Goal: Task Accomplishment & Management: Use online tool/utility

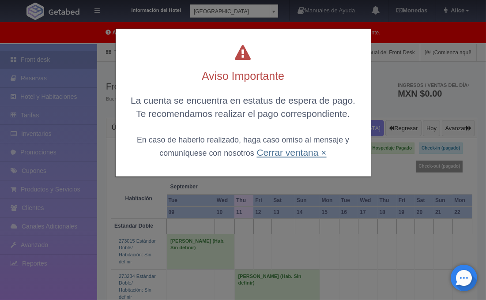
click at [290, 151] on link "Cerrar ventana ×" at bounding box center [291, 152] width 70 height 10
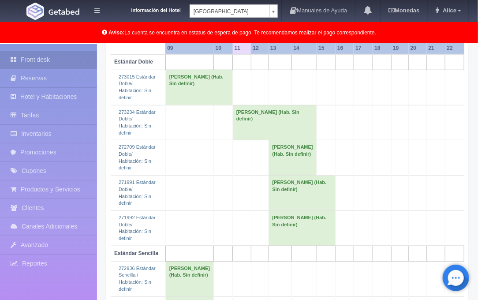
scroll to position [147, 0]
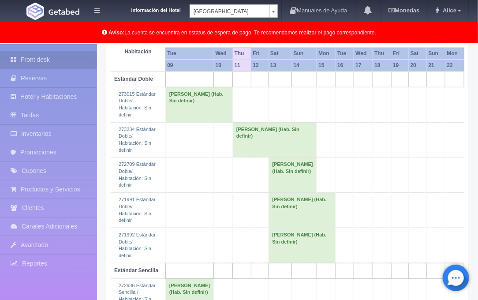
click at [214, 68] on th "10" at bounding box center [223, 66] width 19 height 12
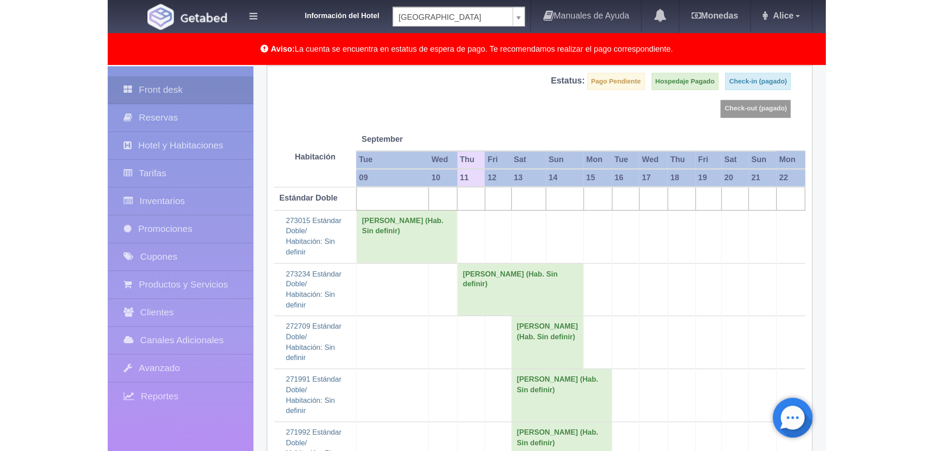
scroll to position [44, 0]
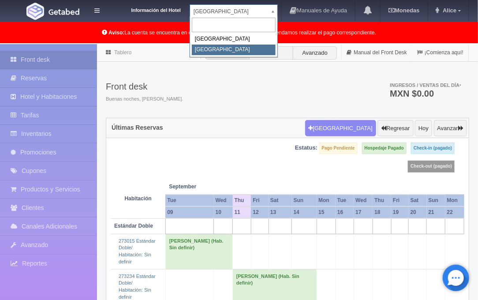
select select "375"
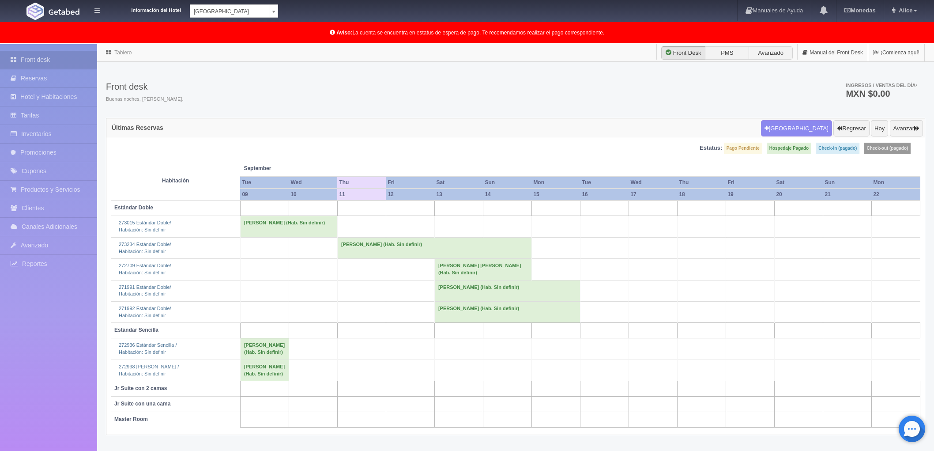
scroll to position [44, 0]
